Goal: Task Accomplishment & Management: Use online tool/utility

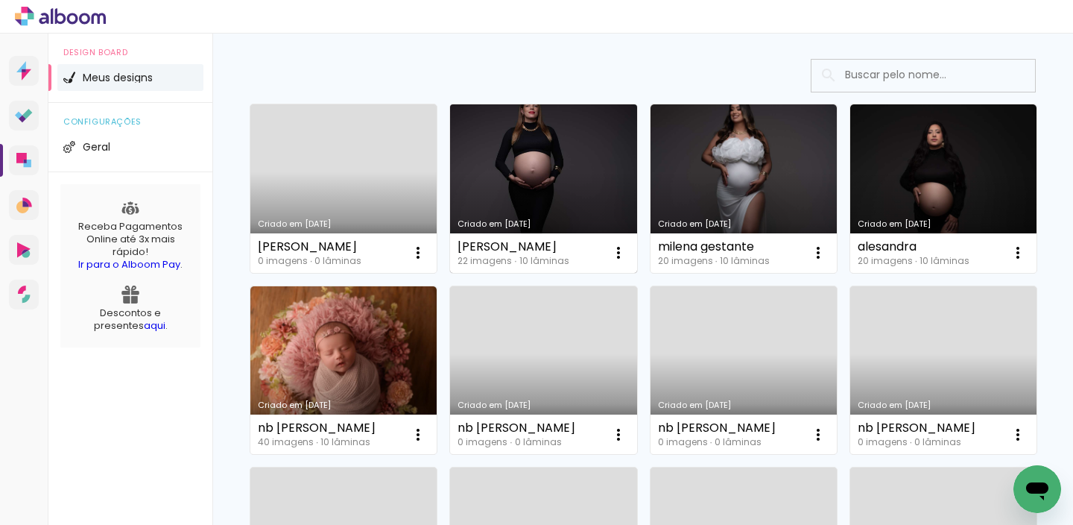
scroll to position [185, 0]
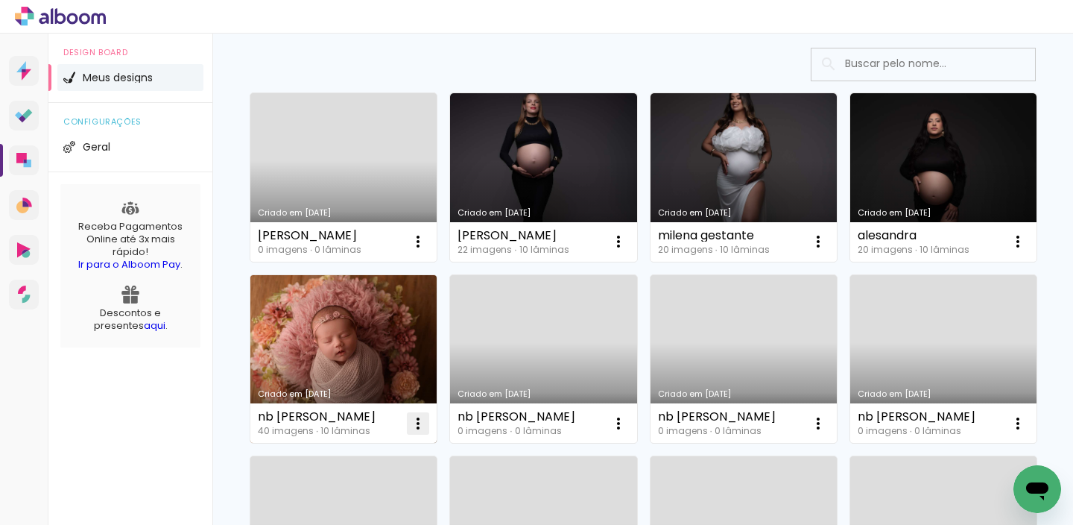
click at [427, 421] on iron-icon at bounding box center [418, 423] width 18 height 18
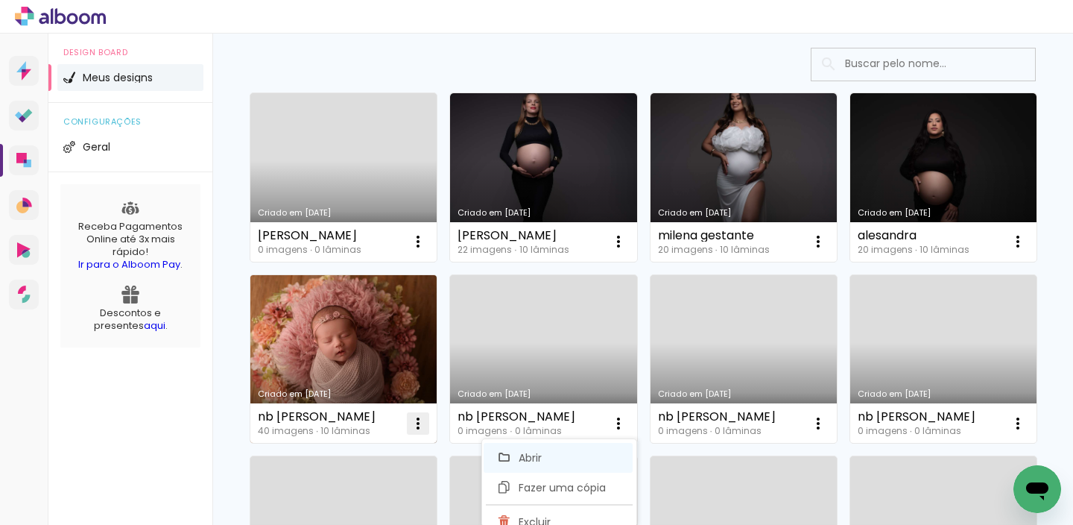
click at [575, 468] on paper-item "Abrir" at bounding box center [558, 458] width 149 height 30
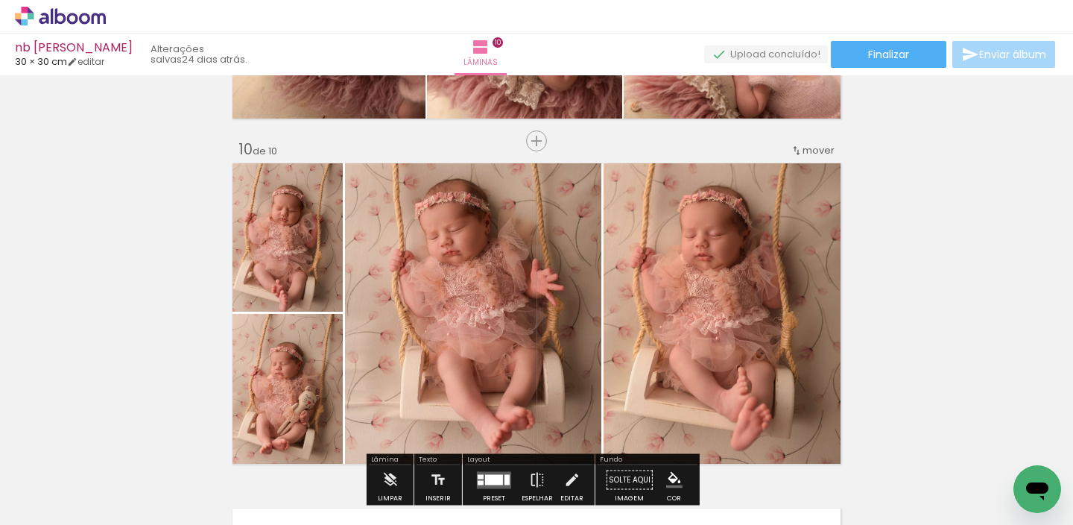
scroll to position [3063, 0]
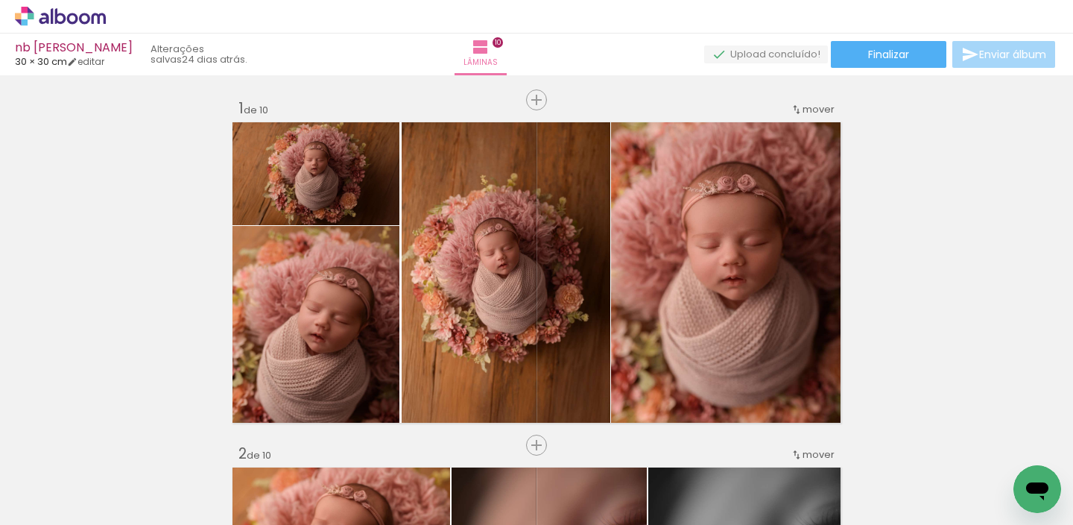
scroll to position [3063, 0]
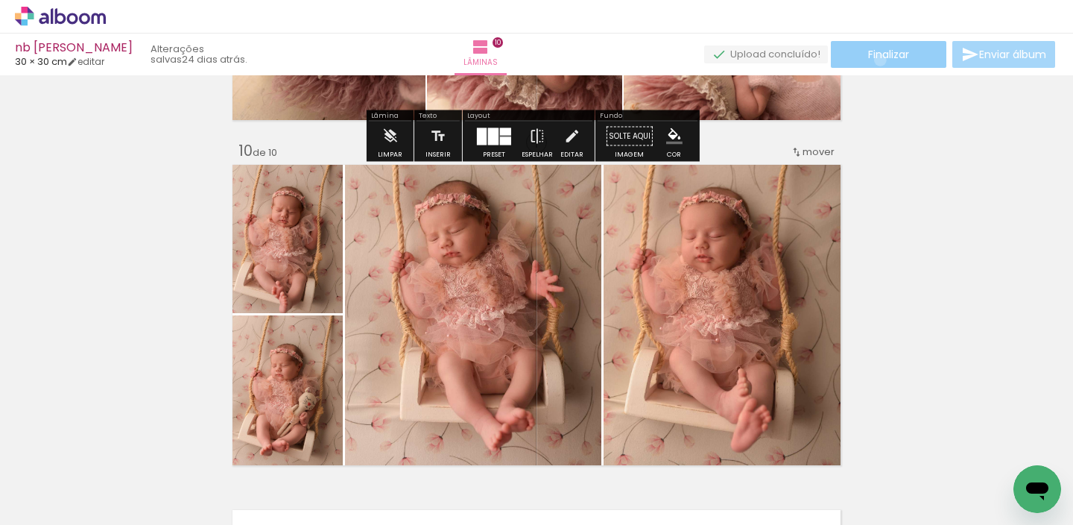
click at [875, 60] on span "Finalizar" at bounding box center [888, 54] width 41 height 10
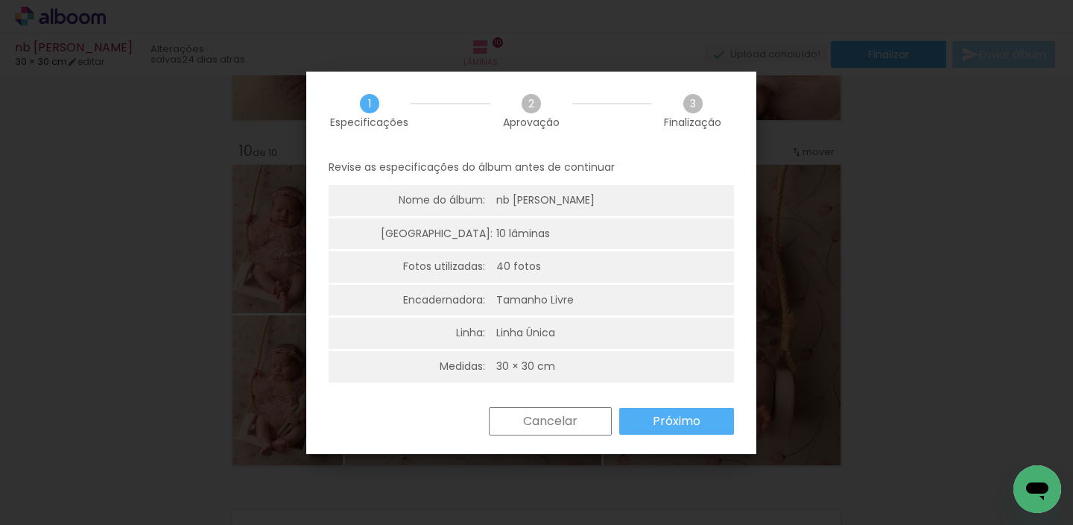
click at [641, 420] on paper-button "Próximo" at bounding box center [676, 421] width 115 height 27
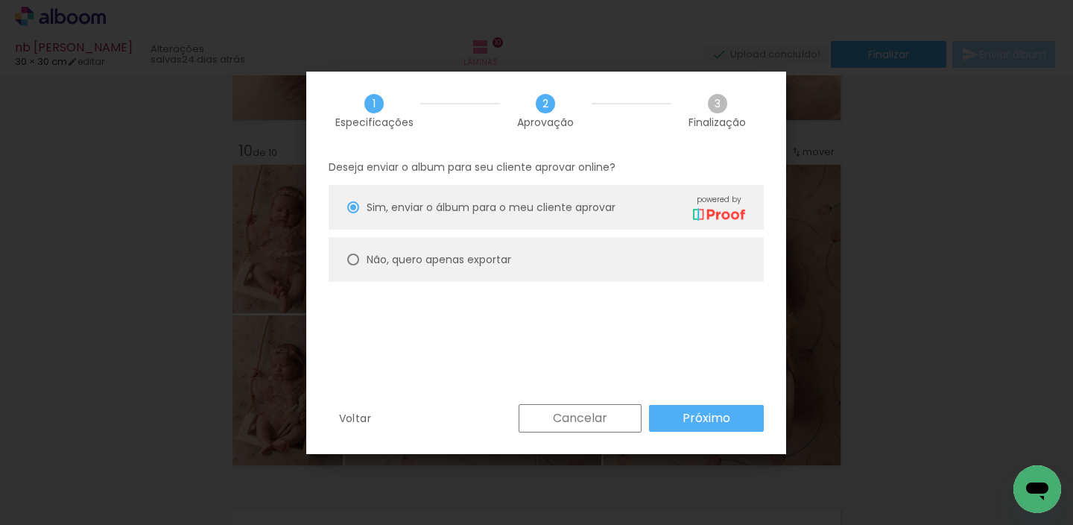
click at [551, 274] on paper-radio-button "Não, quero apenas exportar" at bounding box center [546, 259] width 435 height 45
type paper-radio-button "on"
click at [666, 413] on paper-button "Próximo" at bounding box center [706, 418] width 115 height 27
type input "Alta, 300 DPI"
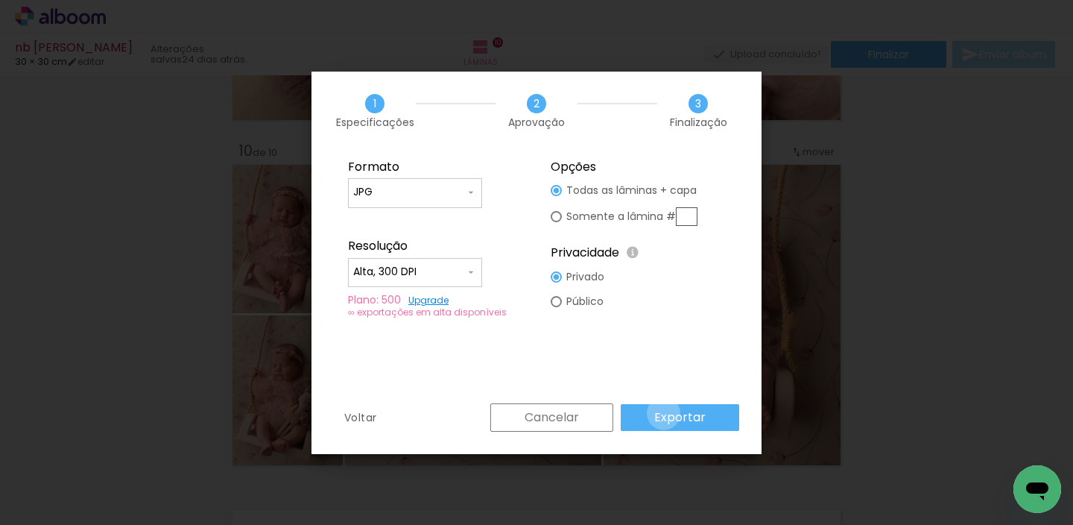
click at [0, 0] on slot "Exportar" at bounding box center [0, 0] width 0 height 0
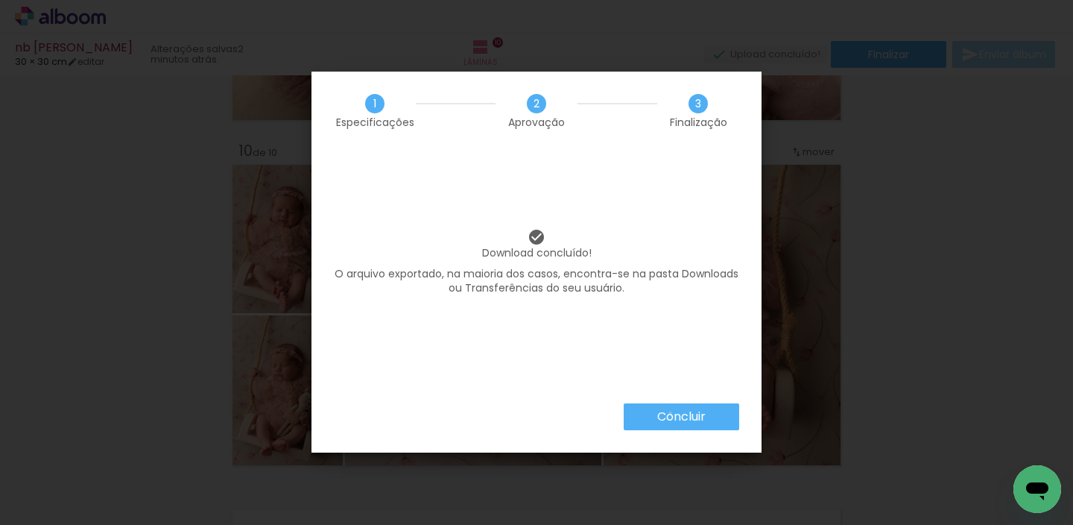
click at [0, 0] on slot "Concluir" at bounding box center [0, 0] width 0 height 0
